Goal: Complete application form

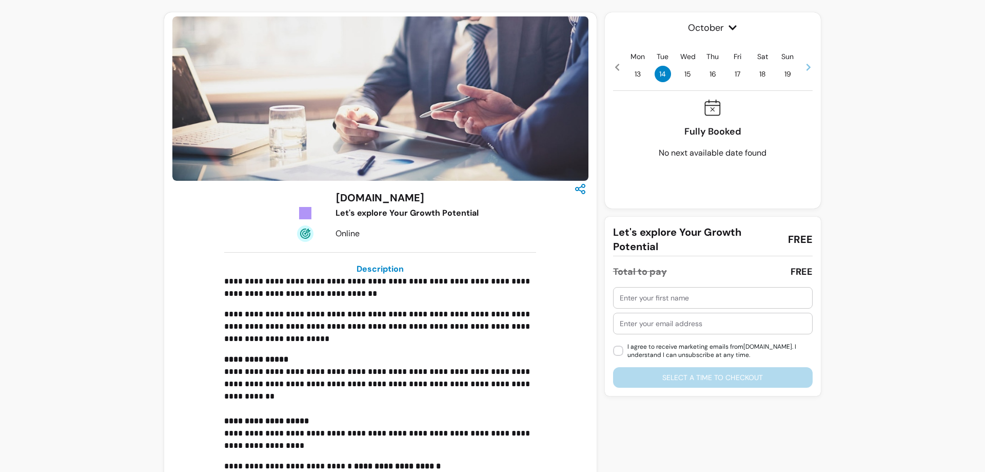
click at [686, 74] on span "15" at bounding box center [688, 74] width 16 height 16
click at [709, 75] on span "16" at bounding box center [713, 74] width 16 height 16
click at [739, 72] on span "17" at bounding box center [738, 74] width 16 height 16
click at [807, 67] on icon at bounding box center [809, 67] width 4 height 7
click at [739, 76] on span "24" at bounding box center [738, 74] width 16 height 16
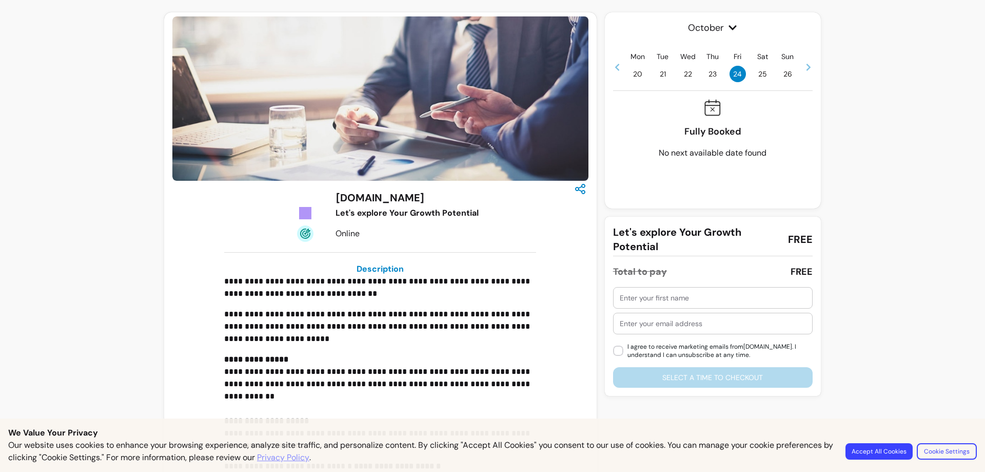
click at [705, 71] on span "23" at bounding box center [713, 74] width 16 height 16
click at [689, 74] on span "22" at bounding box center [688, 74] width 16 height 16
click at [875, 445] on button "Accept All Cookies" at bounding box center [879, 451] width 65 height 16
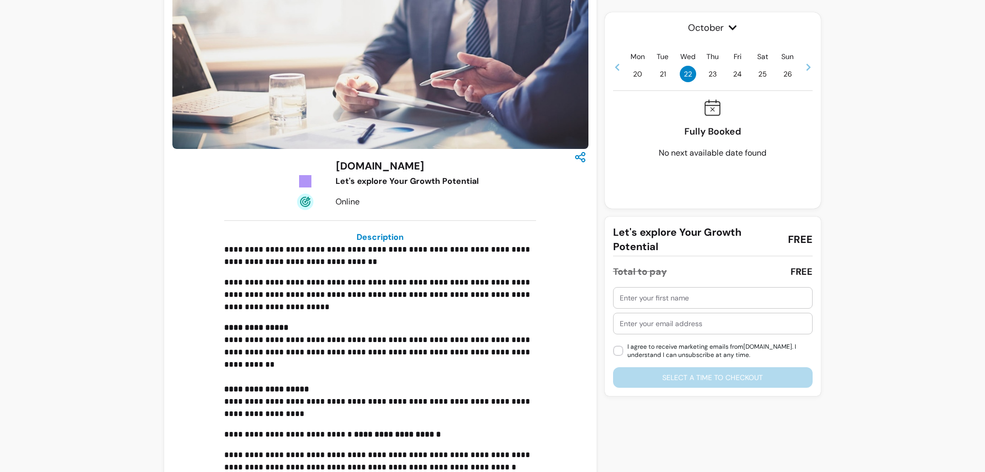
scroll to position [109, 0]
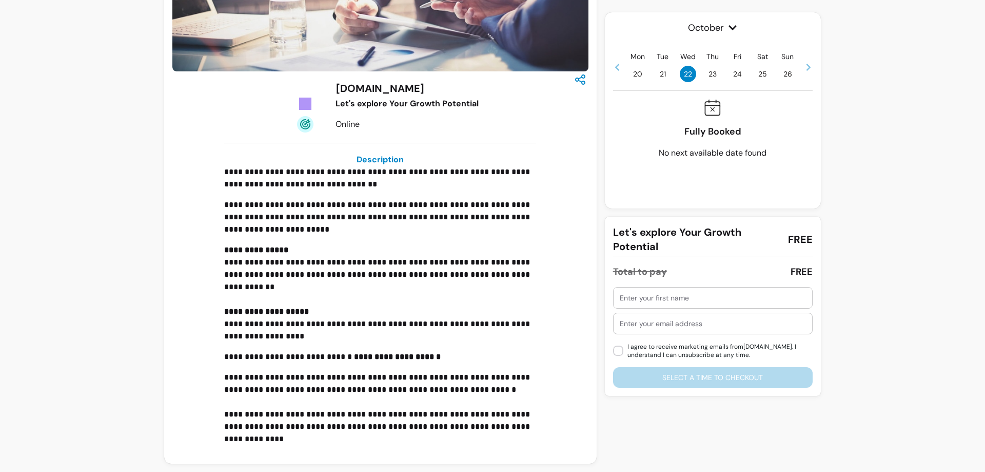
click at [731, 296] on input "text" at bounding box center [713, 297] width 186 height 10
type input "sdfsd"
click at [661, 329] on div at bounding box center [713, 323] width 186 height 21
type input "[EMAIL_ADDRESS][DOMAIN_NAME]"
click at [709, 371] on div "sdfsd [EMAIL_ADDRESS][DOMAIN_NAME] I agree to receive marketing emails from [DO…" at bounding box center [713, 337] width 200 height 101
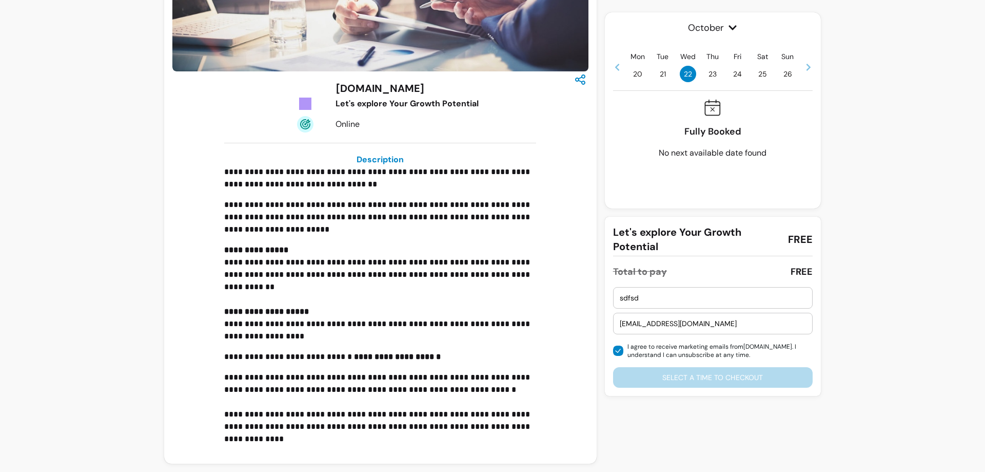
click at [709, 377] on div "sdfsd [EMAIL_ADDRESS][DOMAIN_NAME] I agree to receive marketing emails from [DO…" at bounding box center [713, 337] width 200 height 101
click at [717, 130] on p "Fully Booked" at bounding box center [713, 131] width 57 height 14
click at [708, 70] on span "23" at bounding box center [713, 74] width 16 height 16
click at [733, 75] on span "24" at bounding box center [738, 74] width 16 height 16
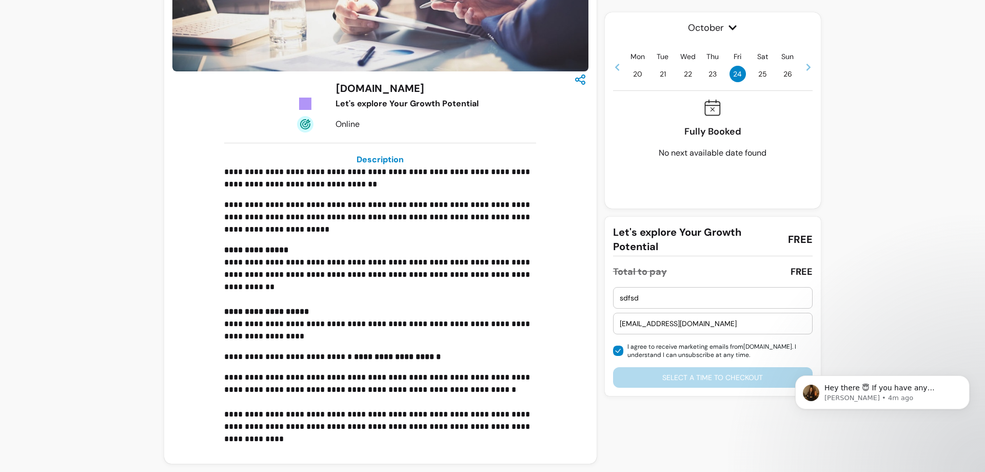
scroll to position [0, 0]
